Goal: Transaction & Acquisition: Purchase product/service

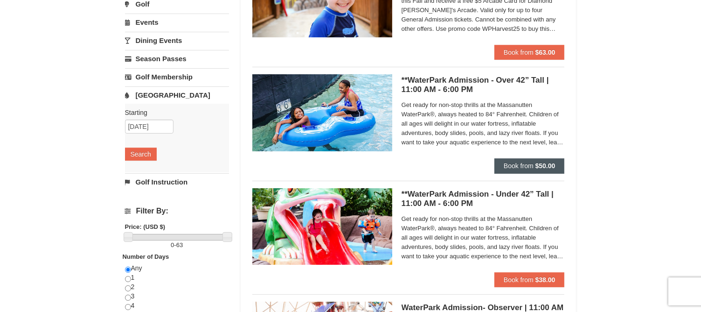
scroll to position [93, 0]
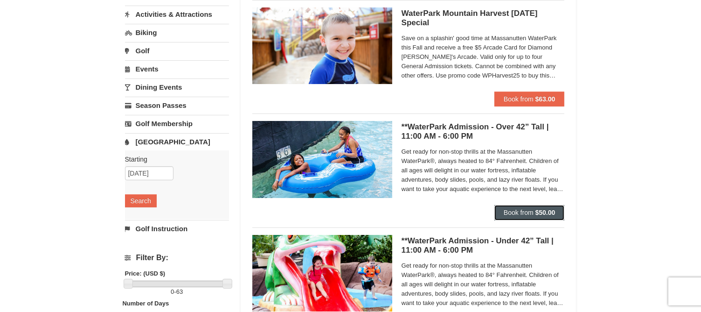
click at [528, 211] on span "Book from" at bounding box center [519, 211] width 30 height 7
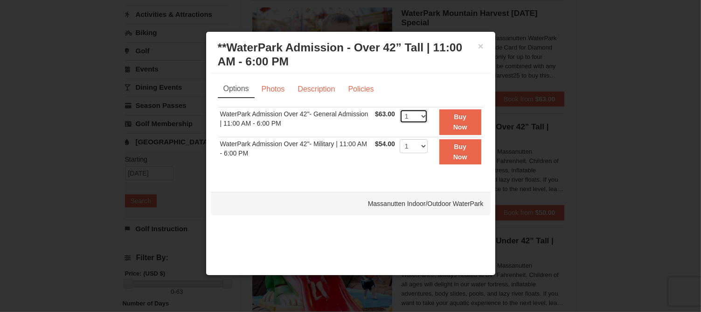
click at [422, 116] on select "1 2 3 4 5 6 7 8 9 10 11 12 13 14 15 16 17 18 19 20 21 22" at bounding box center [414, 116] width 28 height 14
select select "3"
click at [400, 109] on select "1 2 3 4 5 6 7 8 9 10 11 12 13 14 15 16 17 18 19 20 21 22" at bounding box center [414, 116] width 28 height 14
click at [455, 126] on strong "Buy Now" at bounding box center [460, 122] width 14 height 18
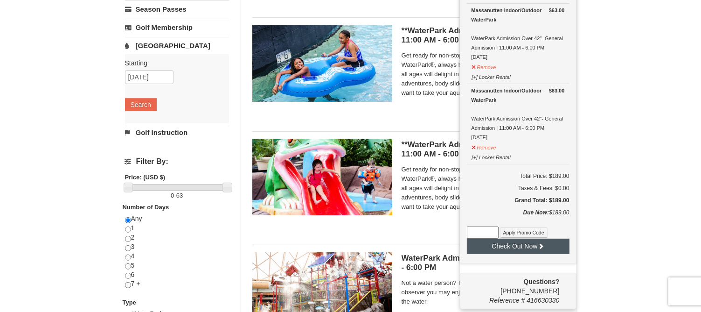
scroll to position [236, 0]
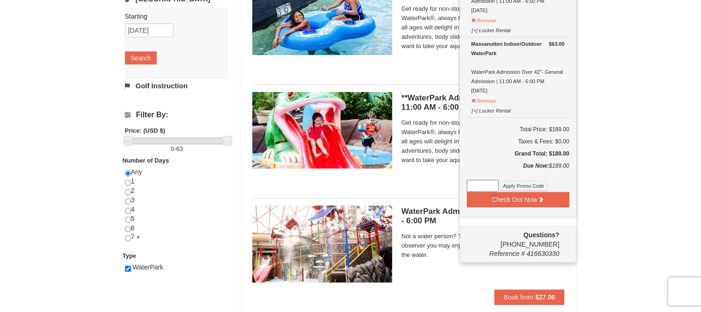
paste input "WPHarvest25"
type input "WPHarvest25"
click at [510, 184] on button "Apply Promo Code" at bounding box center [524, 186] width 48 height 10
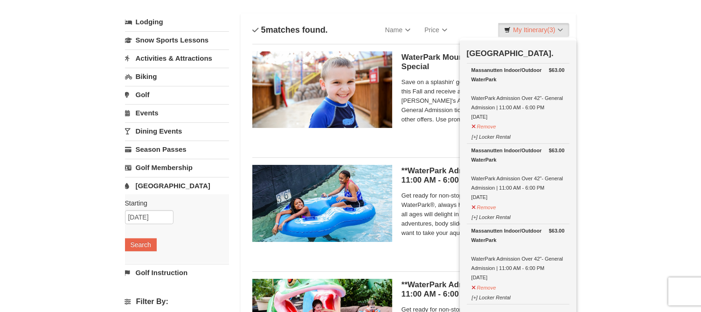
scroll to position [3, 0]
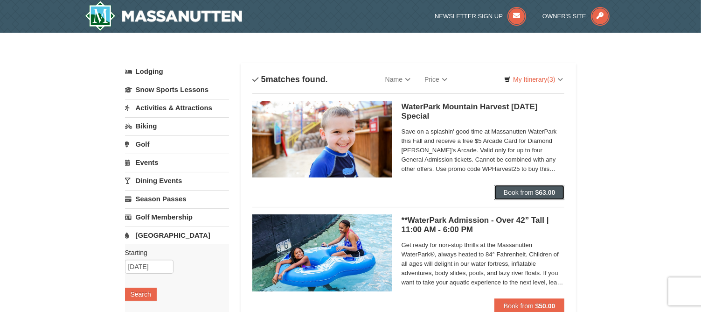
click at [521, 192] on span "Book from" at bounding box center [519, 191] width 30 height 7
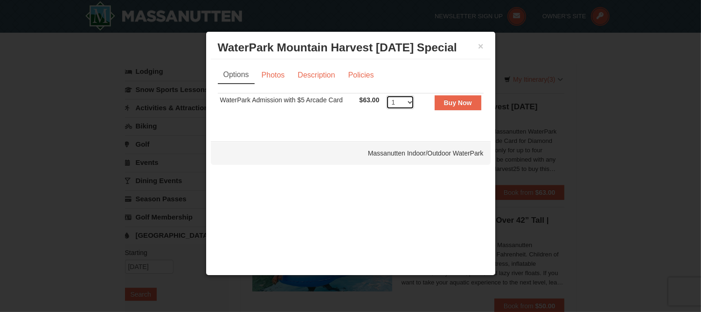
click at [409, 101] on select "1 2 3 4 5 6 7 8 9 10 11 12 13 14 15 16 17 18 19 20 21 22" at bounding box center [400, 102] width 28 height 14
select select "4"
click at [386, 95] on select "1 2 3 4 5 6 7 8 9 10 11 12 13 14 15 16 17 18 19 20 21 22" at bounding box center [400, 102] width 28 height 14
click at [459, 104] on strong "Buy Now" at bounding box center [458, 102] width 28 height 7
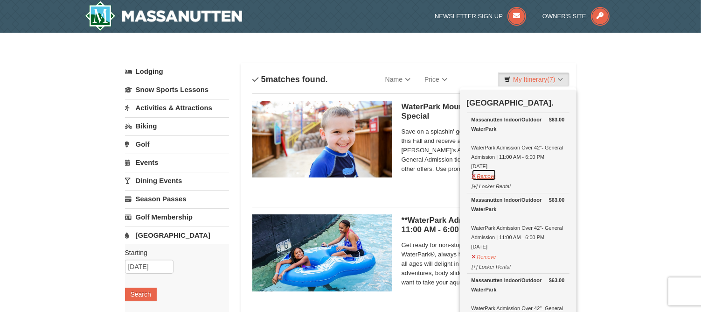
click at [490, 174] on button "Remove" at bounding box center [484, 175] width 25 height 12
click at [489, 174] on button "Remove" at bounding box center [484, 175] width 25 height 12
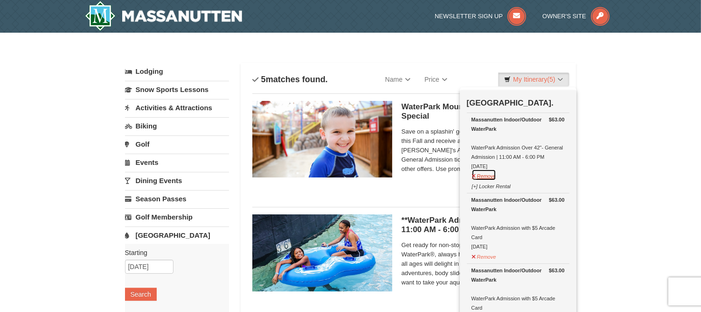
click at [489, 174] on button "Remove" at bounding box center [484, 175] width 25 height 12
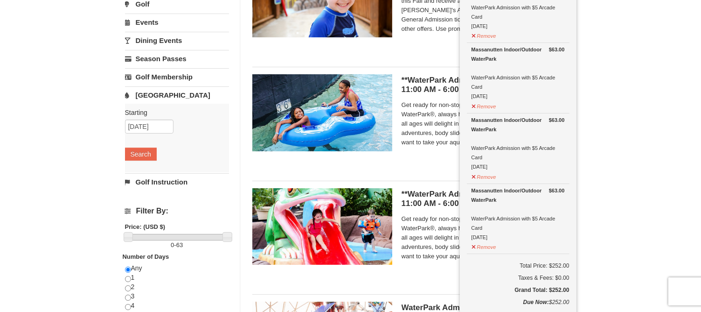
scroll to position [233, 0]
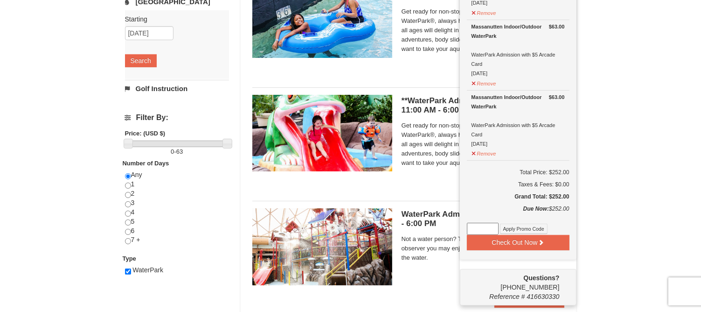
click at [477, 226] on input at bounding box center [483, 228] width 32 height 12
paste input "WPHarvest25"
type input "WPHarvest25"
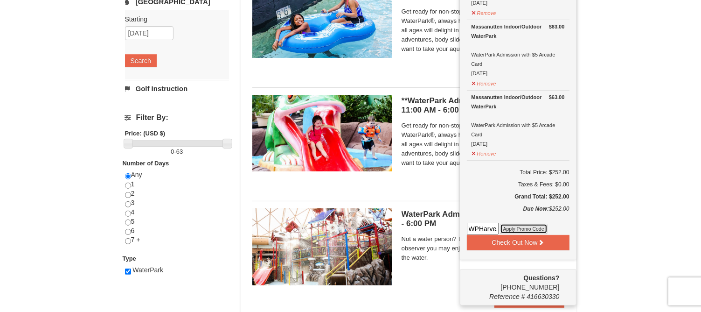
click at [518, 225] on button "Apply Promo Code" at bounding box center [524, 228] width 48 height 10
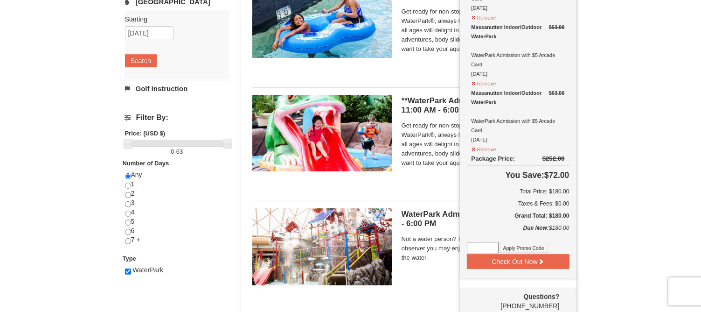
scroll to position [280, 0]
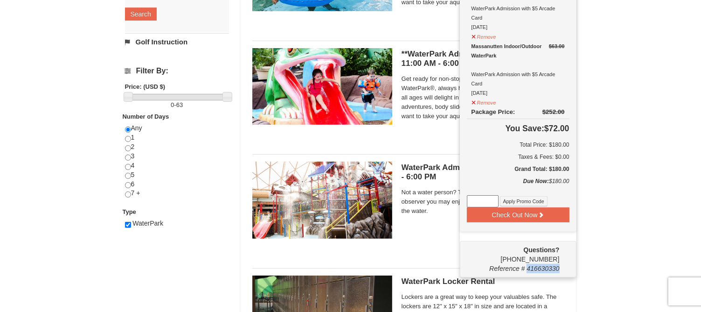
drag, startPoint x: 528, startPoint y: 267, endPoint x: 567, endPoint y: 267, distance: 39.2
click at [567, 267] on div "Questions? 1-540-289-9441 Reference # 416630330" at bounding box center [518, 259] width 117 height 36
copy span "416630330"
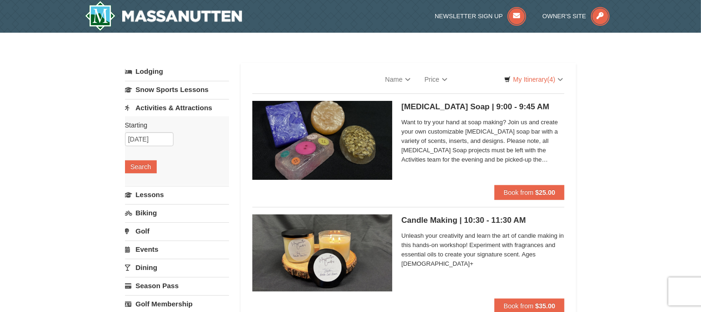
select select "10"
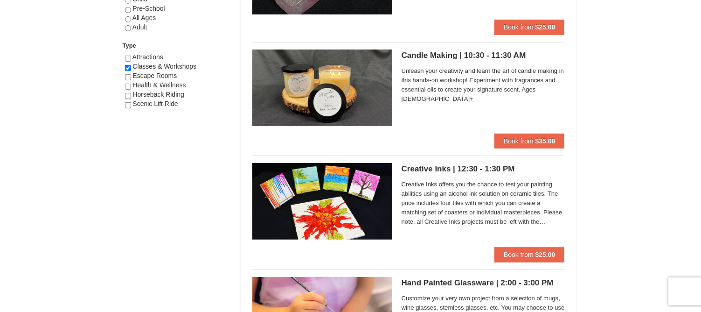
scroll to position [420, 0]
